Goal: Check status: Check status

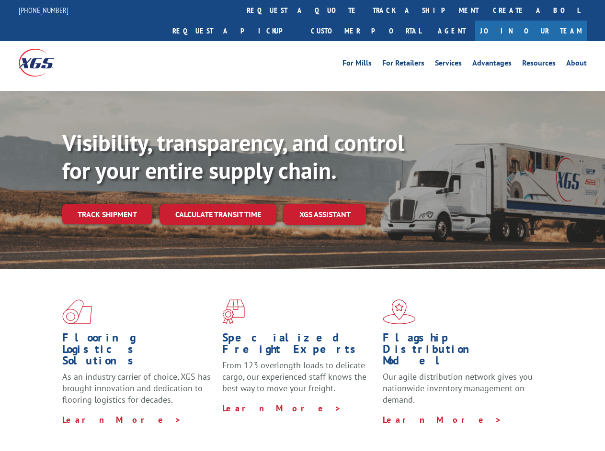
click at [302, 226] on div "Visibility, transparency, and control for your entire supply chain. Track shipm…" at bounding box center [333, 196] width 542 height 134
click at [365, 10] on link "track a shipment" at bounding box center [425, 10] width 120 height 21
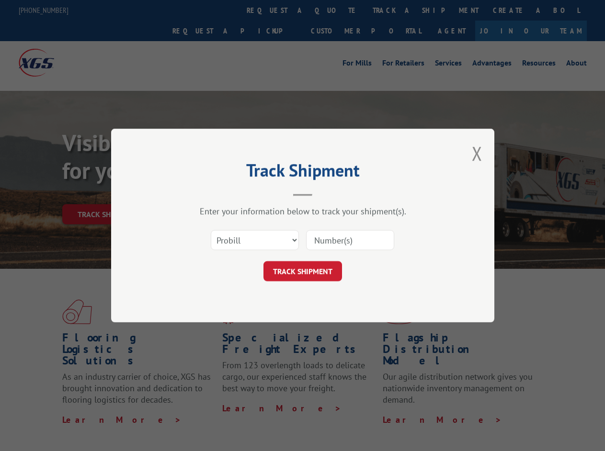
click at [334, 10] on div "Track Shipment Enter your information below to track your shipment(s). Select c…" at bounding box center [302, 225] width 605 height 451
click at [394, 10] on div "Track Shipment Enter your information below to track your shipment(s). Select c…" at bounding box center [302, 225] width 605 height 451
click at [107, 193] on div "Track Shipment Enter your information below to track your shipment(s). Select c…" at bounding box center [302, 225] width 605 height 451
click at [217, 193] on header "Track Shipment" at bounding box center [302, 180] width 287 height 33
click at [325, 193] on header "Track Shipment" at bounding box center [302, 180] width 287 height 33
